Goal: Find specific page/section: Find specific page/section

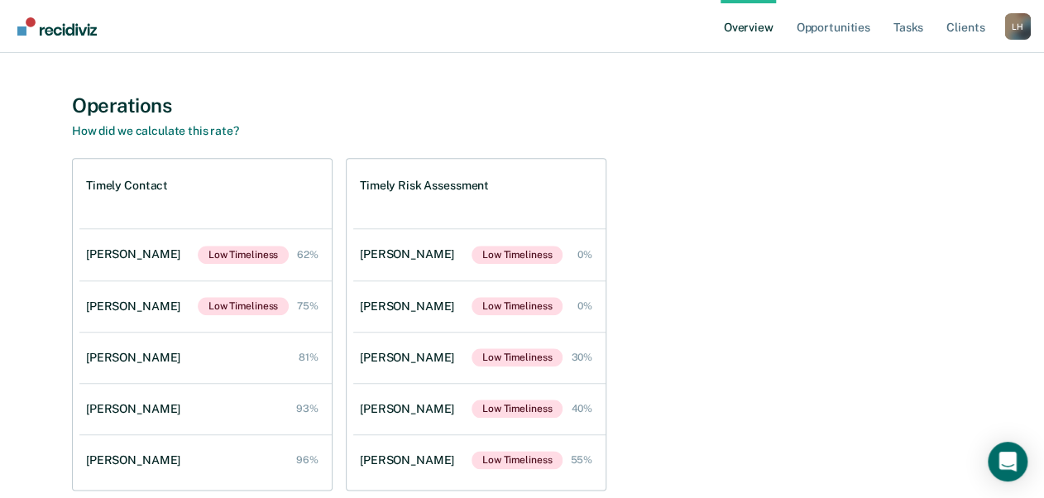
scroll to position [595, 0]
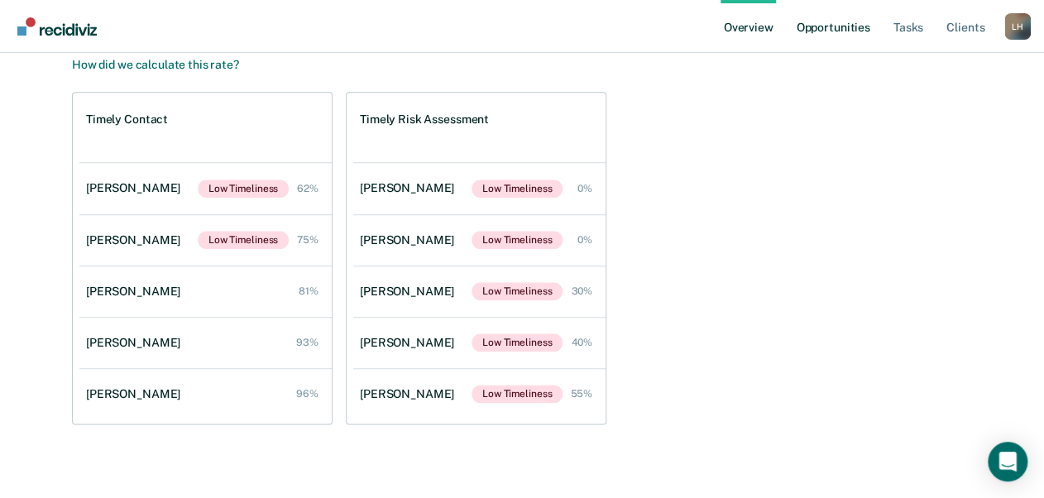
click at [854, 27] on link "Opportunities" at bounding box center [832, 26] width 80 height 53
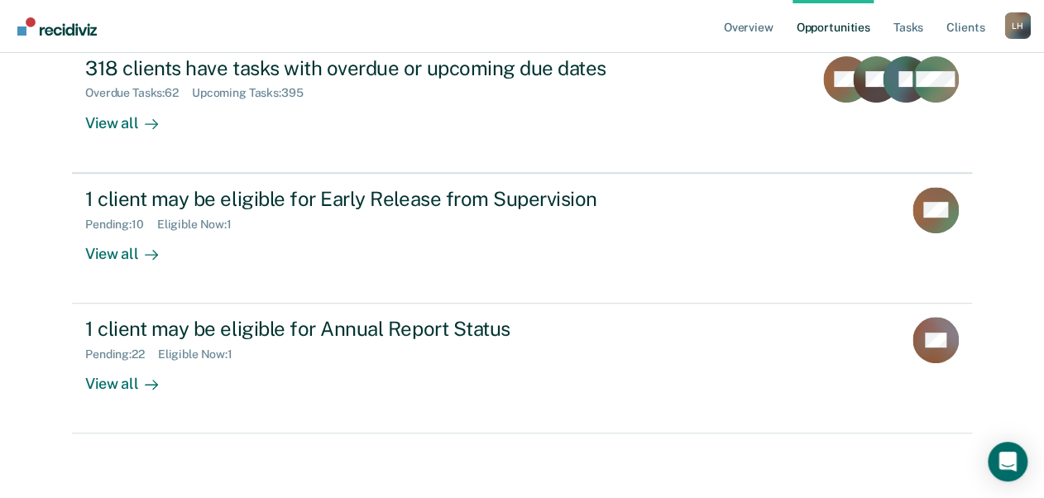
scroll to position [205, 0]
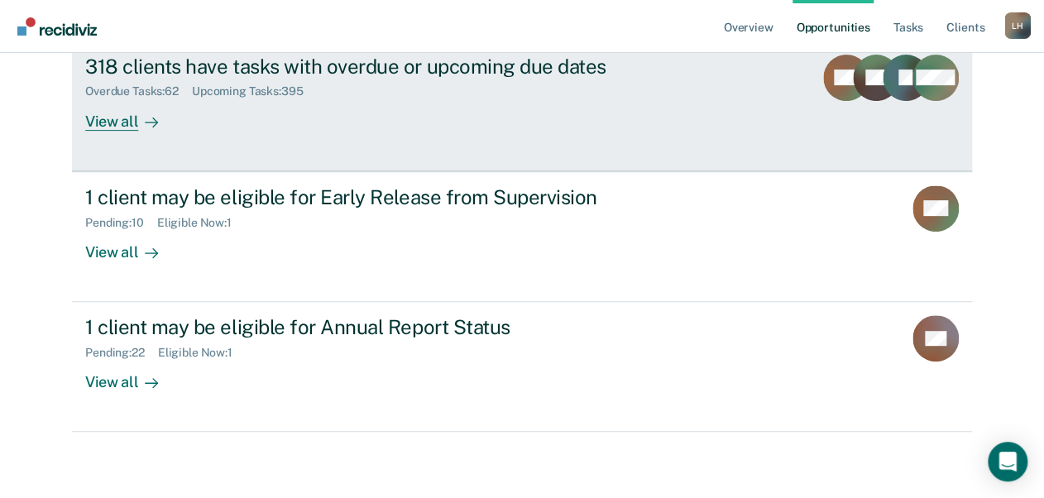
click at [109, 119] on div "View all" at bounding box center [131, 114] width 93 height 32
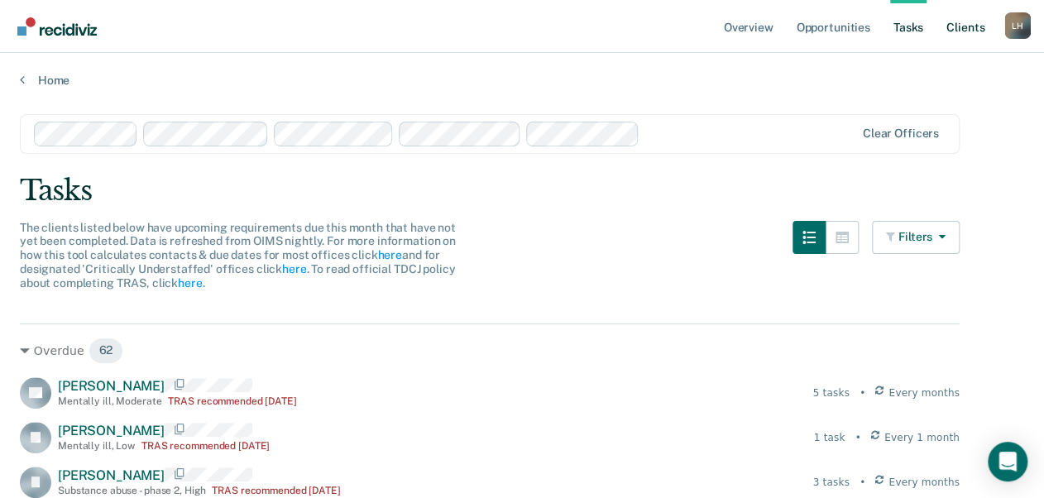
click at [949, 27] on link "Client s" at bounding box center [965, 26] width 45 height 53
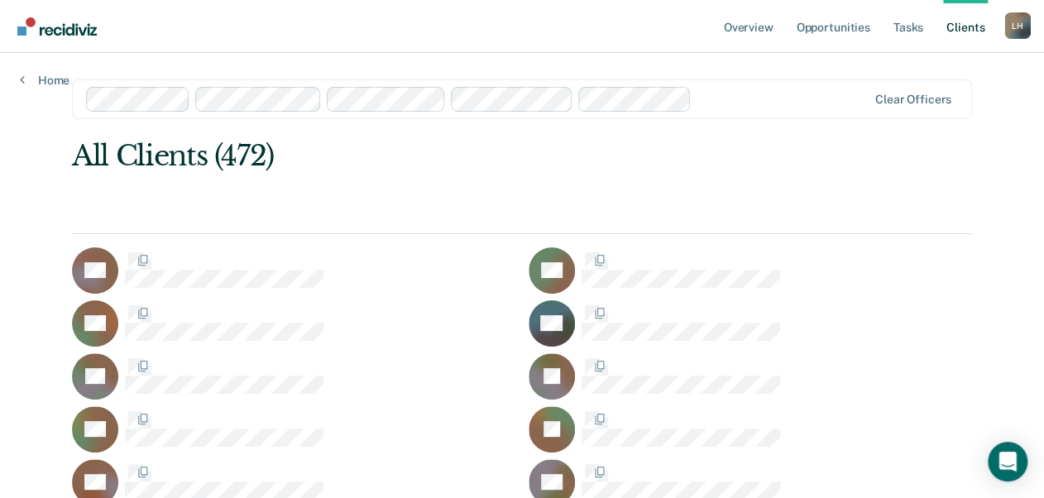
click at [963, 26] on link "Client s" at bounding box center [965, 26] width 45 height 53
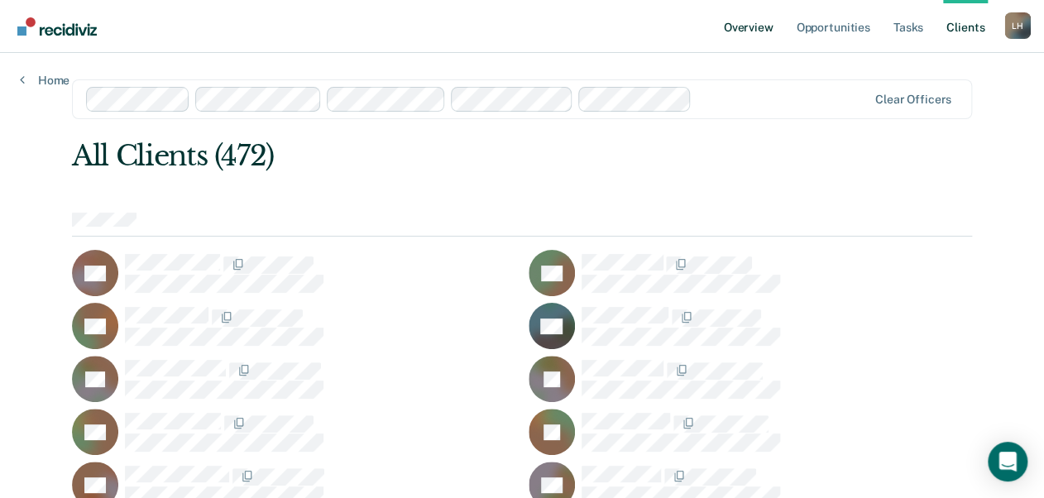
click at [754, 27] on link "Overview" at bounding box center [748, 26] width 56 height 53
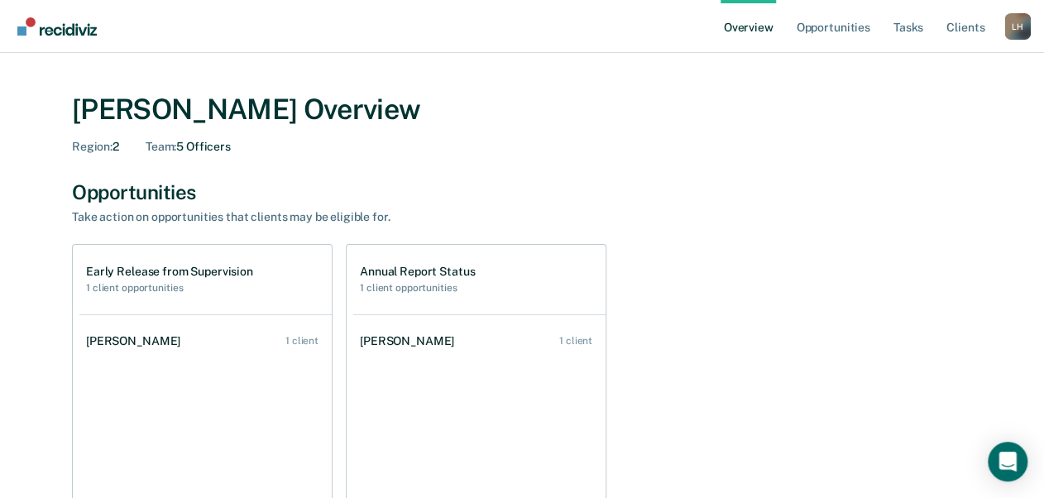
click at [176, 278] on h1 "Early Release from Supervision" at bounding box center [169, 272] width 167 height 14
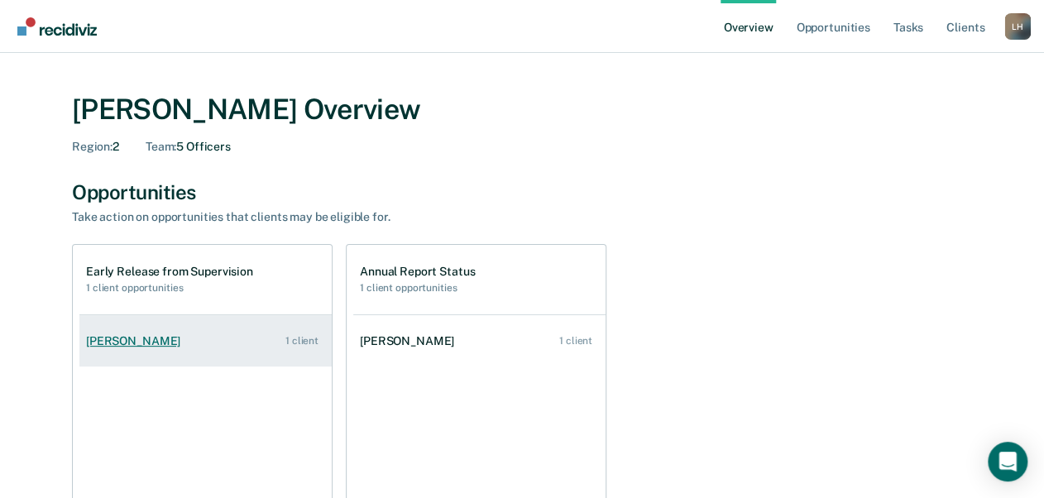
click at [304, 339] on div "1 client" at bounding box center [301, 341] width 33 height 12
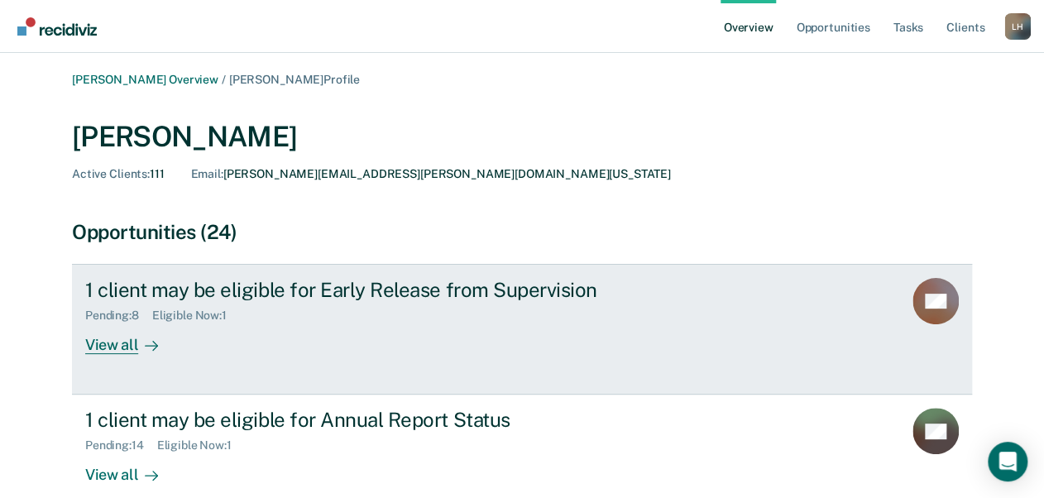
click at [119, 344] on div "View all" at bounding box center [131, 339] width 93 height 32
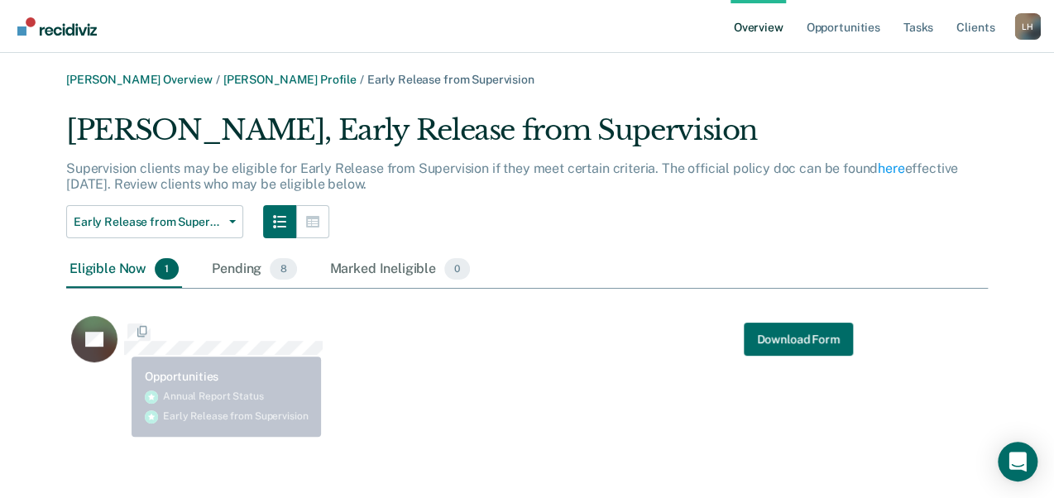
scroll to position [257, 911]
